Goal: Register for event/course

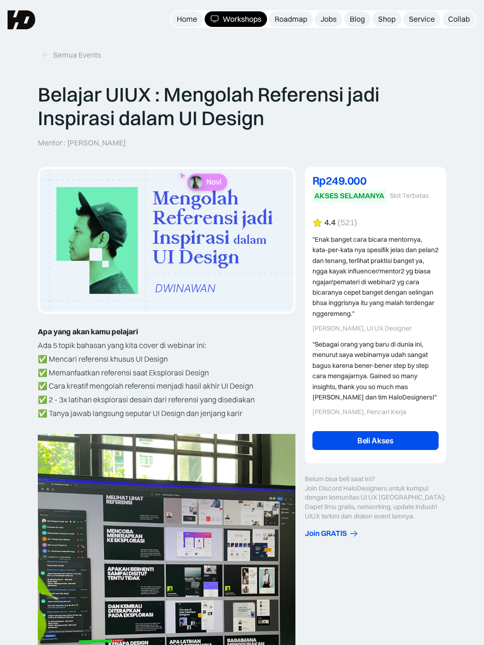
click at [283, 17] on div "Roadmap" at bounding box center [290, 19] width 33 height 10
click at [384, 26] on link "Shop" at bounding box center [386, 19] width 29 height 16
